Goal: Transaction & Acquisition: Purchase product/service

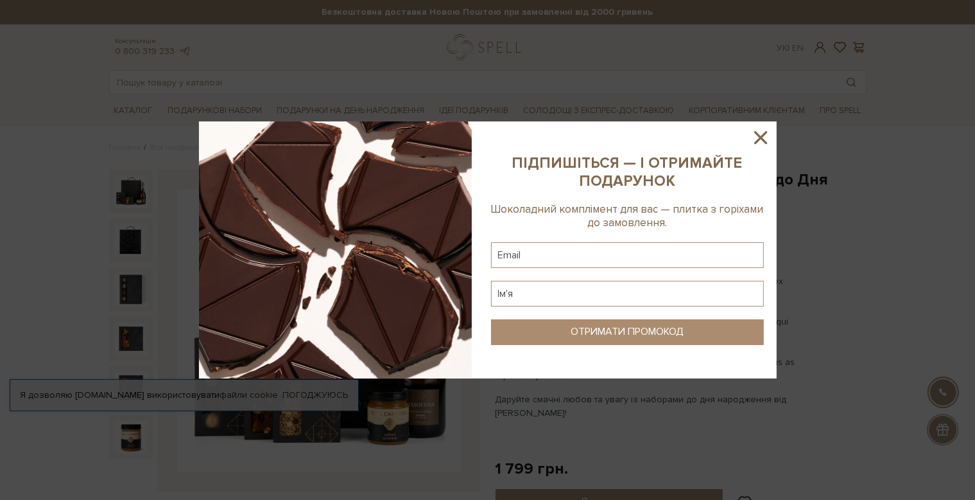
scroll to position [321, 0]
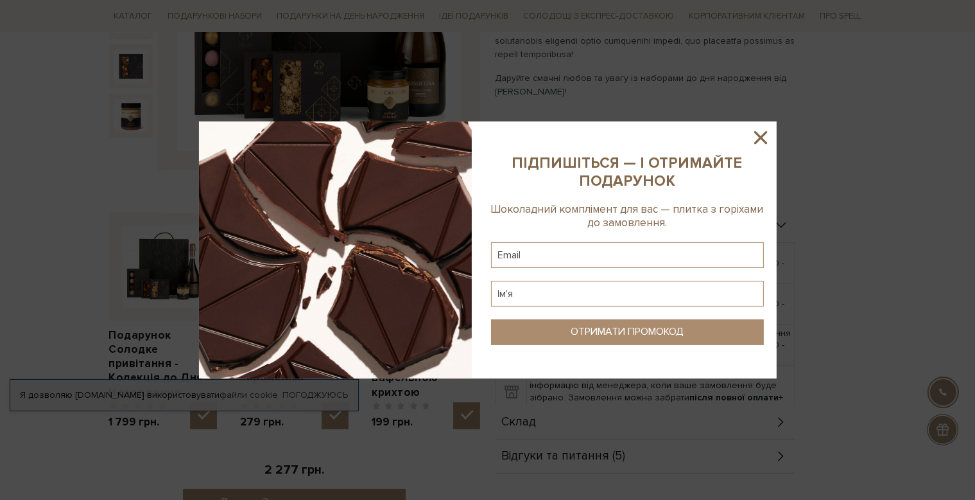
click at [758, 130] on icon at bounding box center [761, 138] width 22 height 22
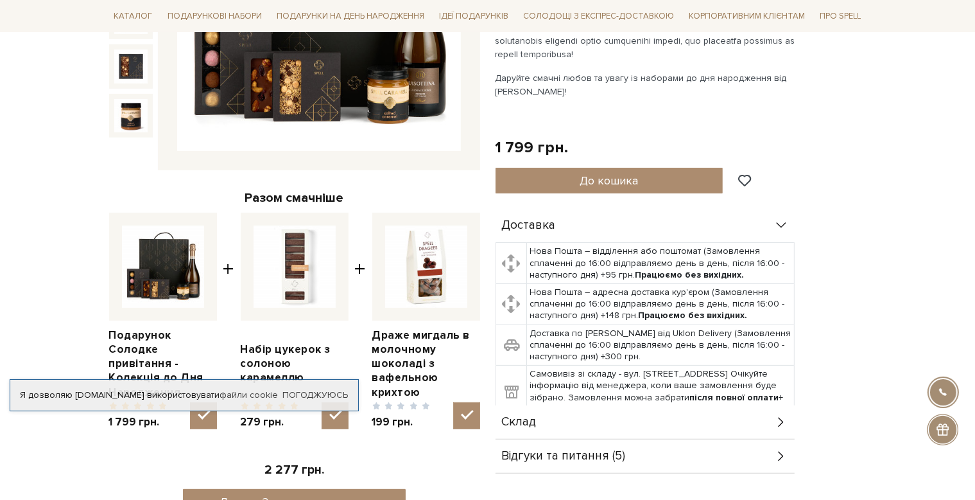
scroll to position [0, 0]
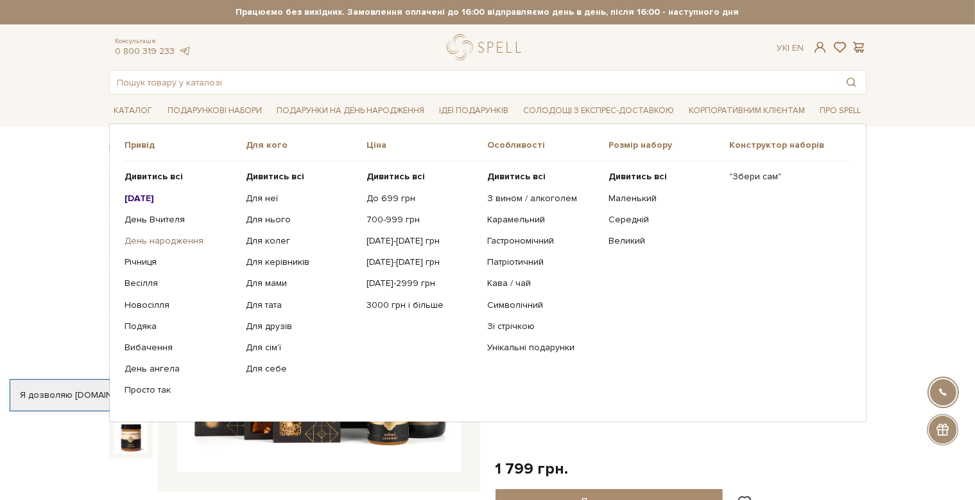
click at [150, 236] on link "День народження" at bounding box center [180, 241] width 111 height 12
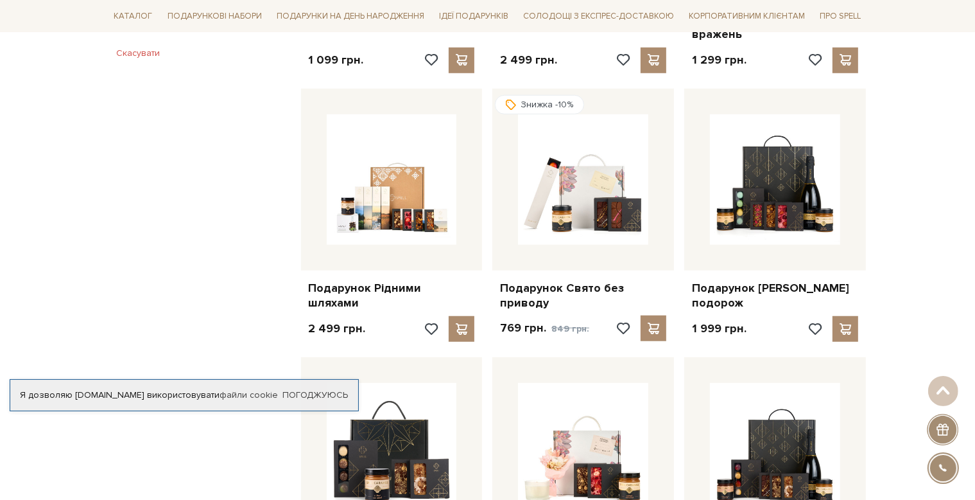
scroll to position [1284, 0]
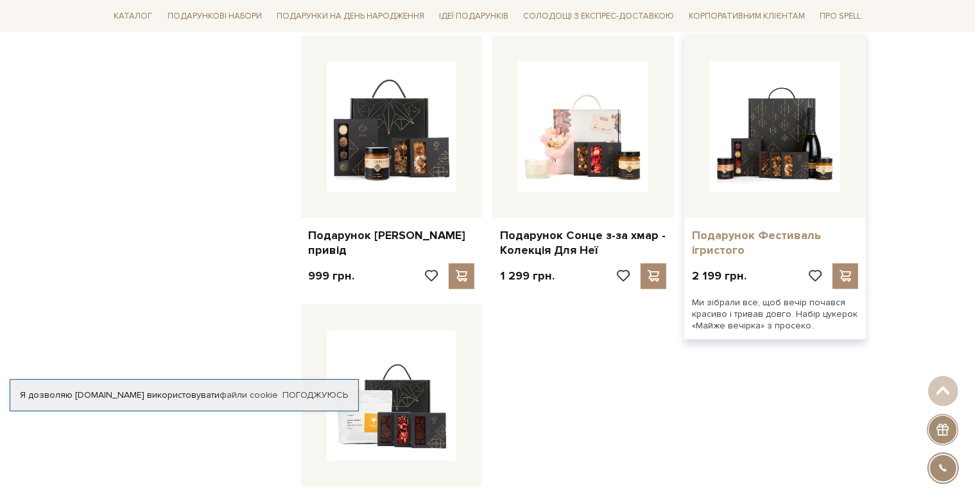
click at [724, 243] on link "Подарунок Фестиваль ігристого" at bounding box center [775, 243] width 166 height 30
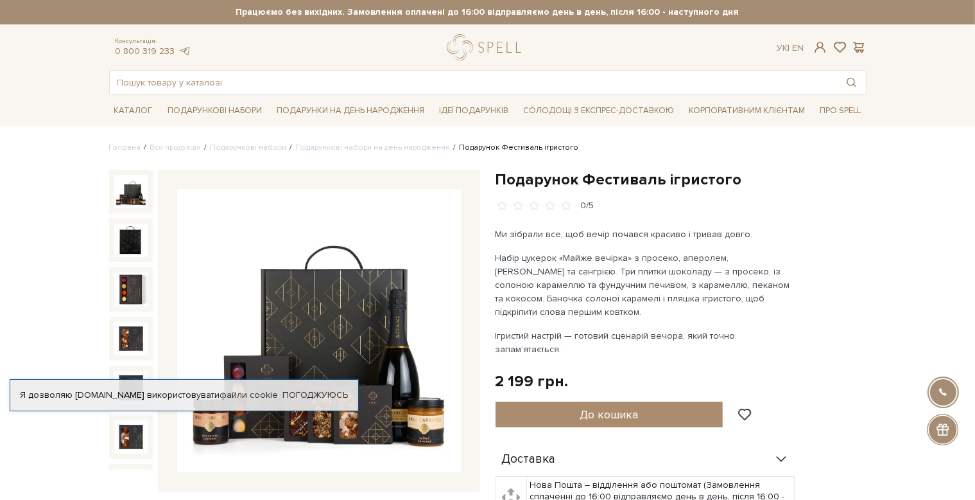
scroll to position [321, 0]
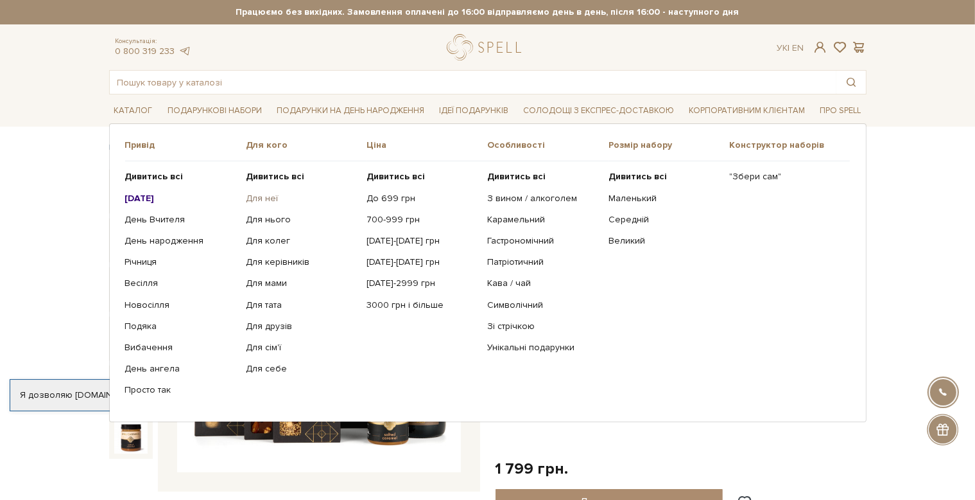
click at [261, 196] on link "Для неї" at bounding box center [301, 199] width 111 height 12
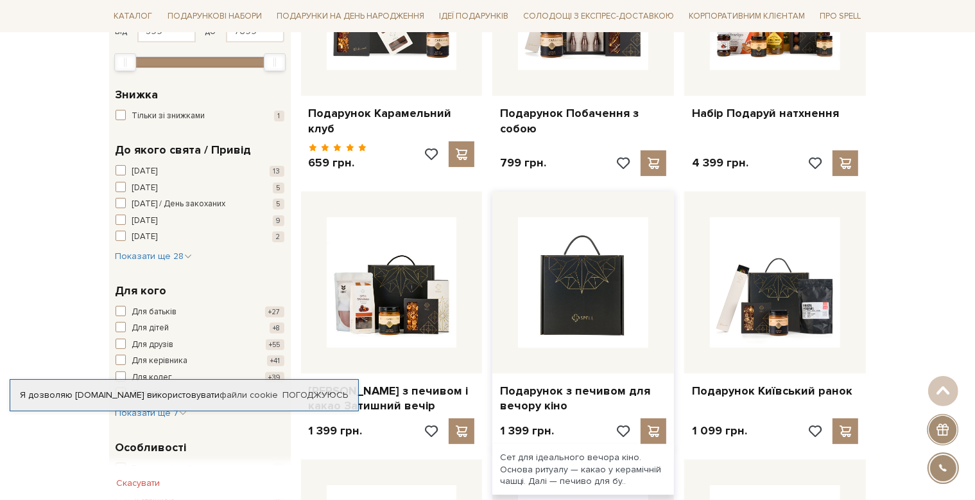
scroll to position [12, 0]
